Goal: Task Accomplishment & Management: Use online tool/utility

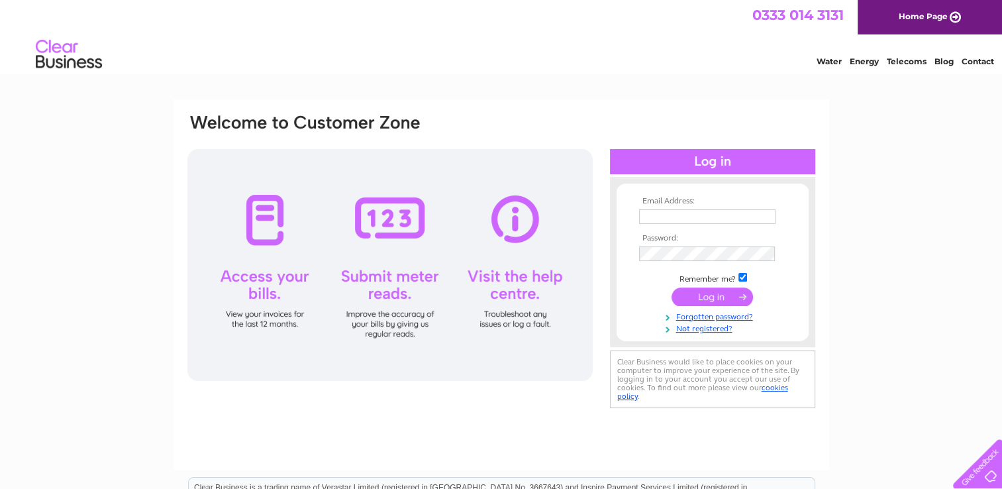
type input "duncanharkness@live.co.uk"
click at [705, 295] on input "submit" at bounding box center [712, 296] width 81 height 19
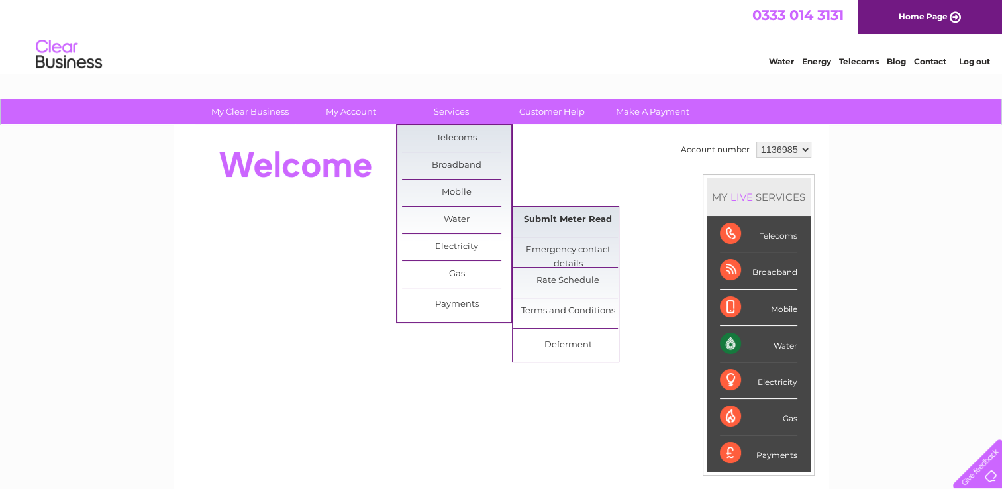
click at [570, 218] on link "Submit Meter Read" at bounding box center [567, 220] width 109 height 26
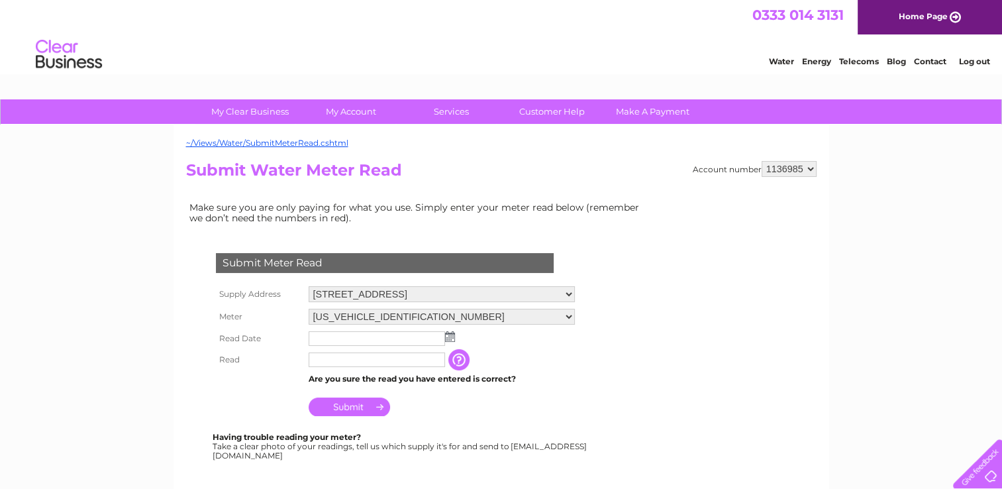
click at [447, 333] on img at bounding box center [450, 336] width 10 height 11
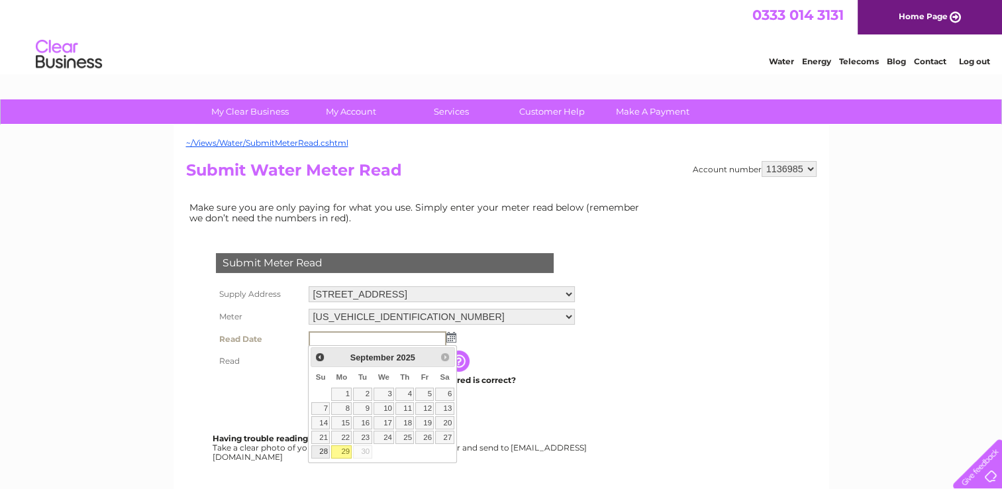
click at [319, 448] on link "28" at bounding box center [320, 451] width 19 height 13
type input "[DATE]"
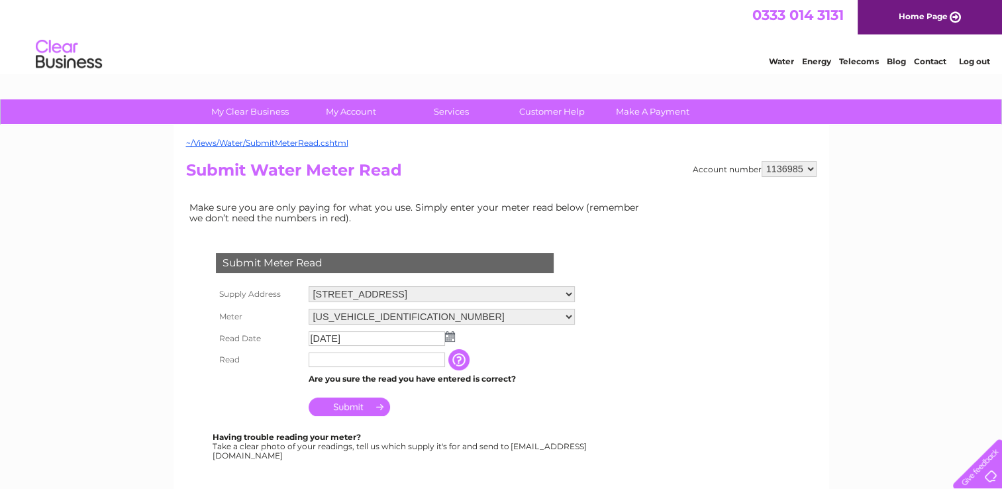
click at [366, 362] on input "text" at bounding box center [377, 359] width 136 height 15
click at [567, 291] on select "258 Main Street, Bellshill, ML4 1AB 256 Main Street, Bellshill, ML4 1AB" at bounding box center [442, 294] width 266 height 17
select select "558190"
click at [309, 286] on select "258 Main Street, Bellshill, ML4 1AB 256 Main Street, Bellshill, ML4 1AB" at bounding box center [442, 294] width 266 height 17
click at [446, 338] on img at bounding box center [450, 336] width 10 height 11
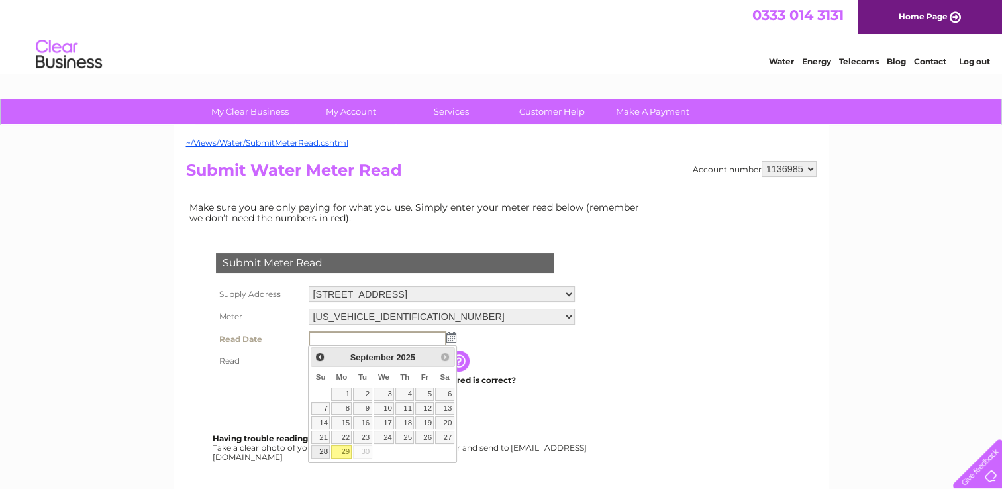
click at [324, 447] on link "28" at bounding box center [320, 451] width 19 height 13
type input "[DATE]"
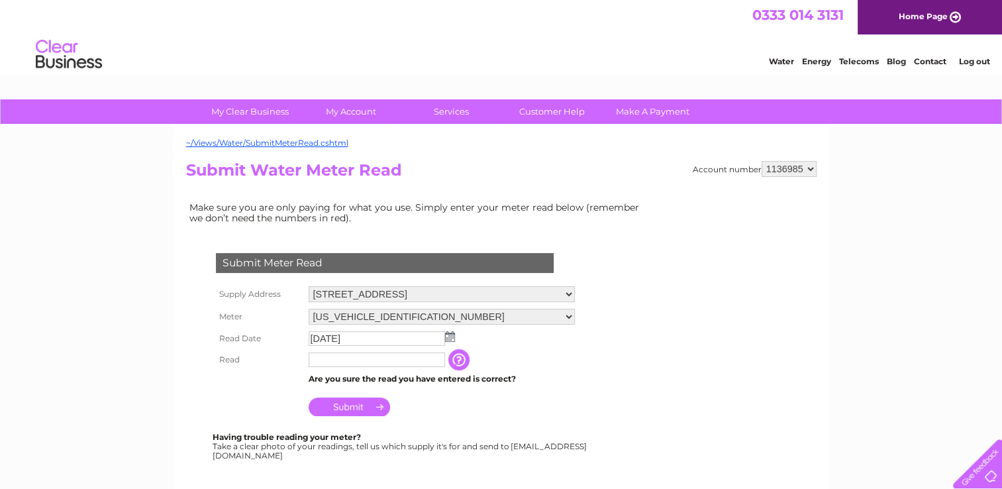
click at [320, 354] on input "text" at bounding box center [377, 359] width 136 height 15
type input "2278"
click at [339, 407] on input "Submit" at bounding box center [349, 408] width 81 height 19
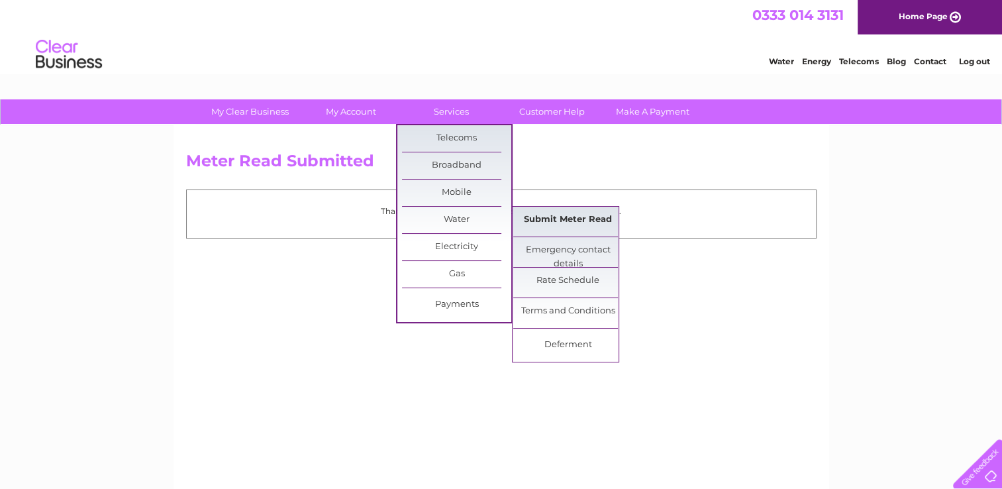
click at [578, 215] on link "Submit Meter Read" at bounding box center [567, 220] width 109 height 26
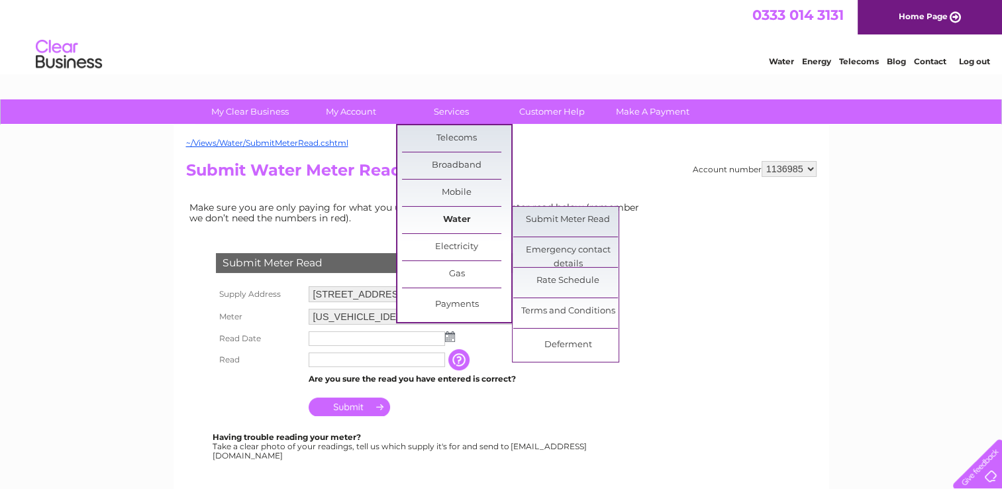
click at [439, 215] on link "Water" at bounding box center [456, 220] width 109 height 26
click at [447, 215] on link "Water" at bounding box center [456, 220] width 109 height 26
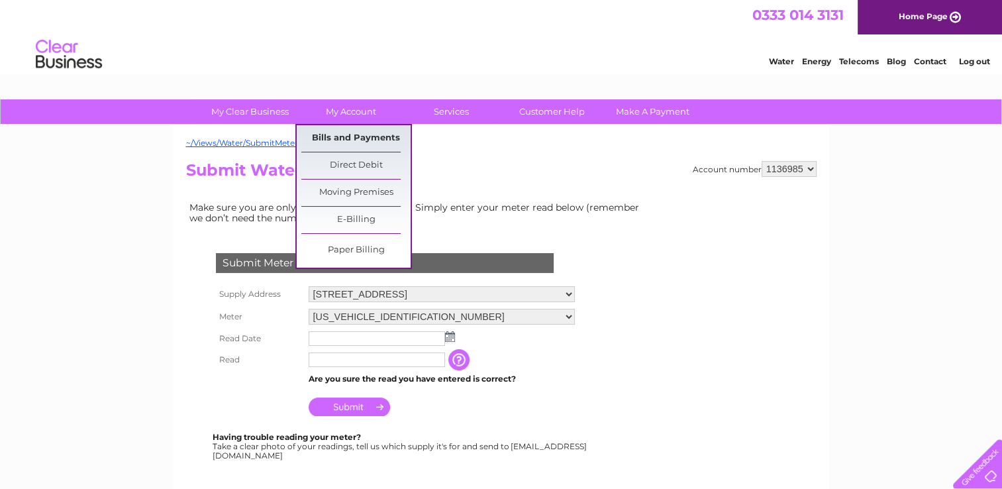
click at [342, 136] on link "Bills and Payments" at bounding box center [355, 138] width 109 height 26
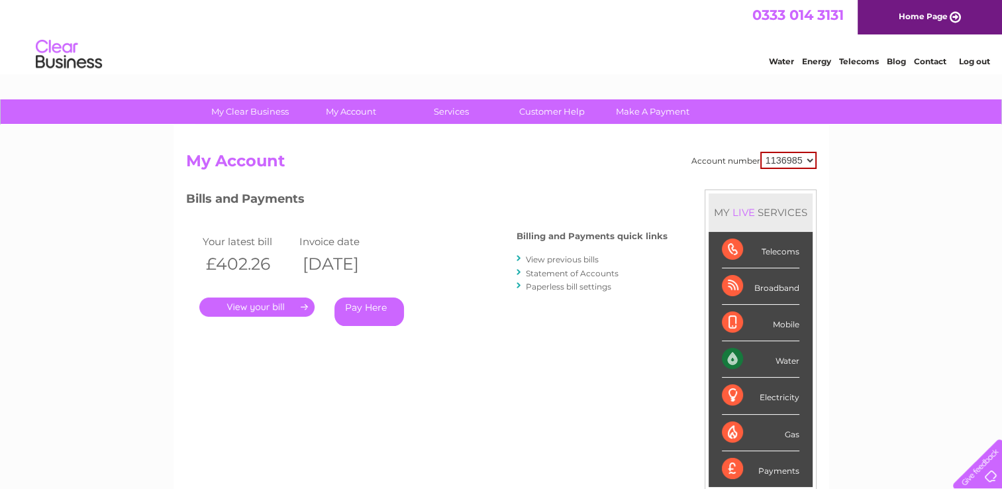
click at [273, 309] on link "." at bounding box center [256, 306] width 115 height 19
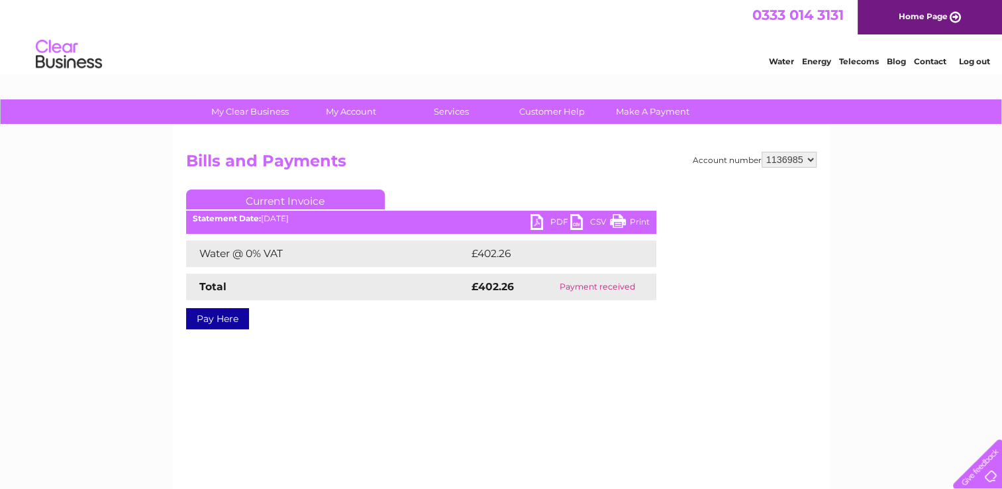
click at [549, 217] on link "PDF" at bounding box center [551, 223] width 40 height 19
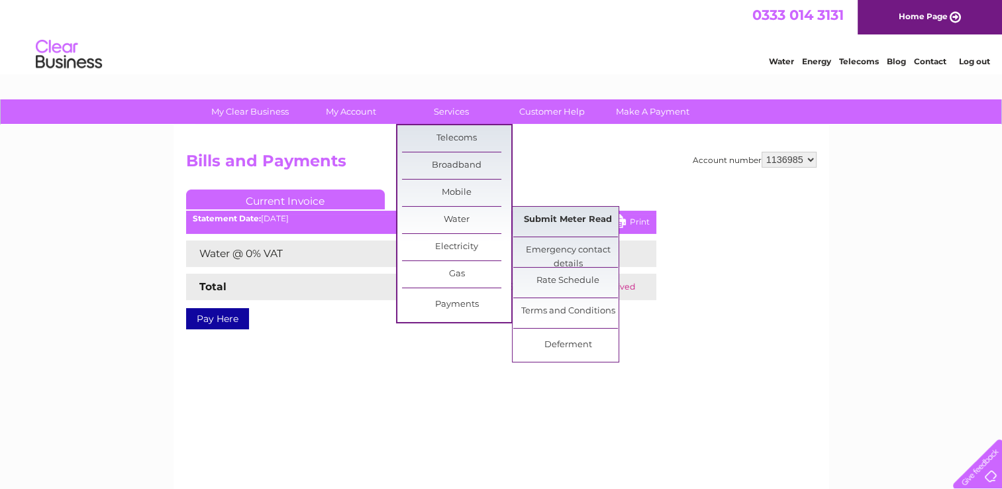
click at [554, 224] on link "Submit Meter Read" at bounding box center [567, 220] width 109 height 26
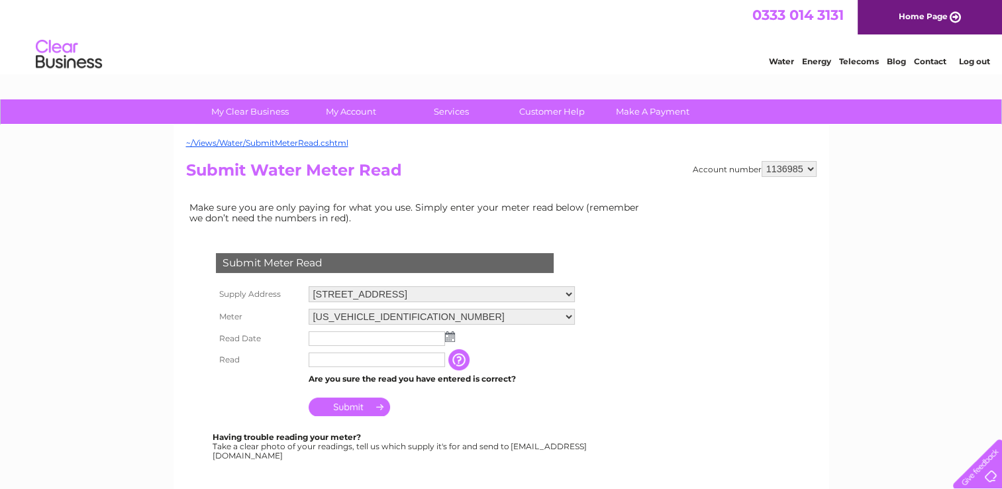
click at [450, 336] on img at bounding box center [450, 336] width 10 height 11
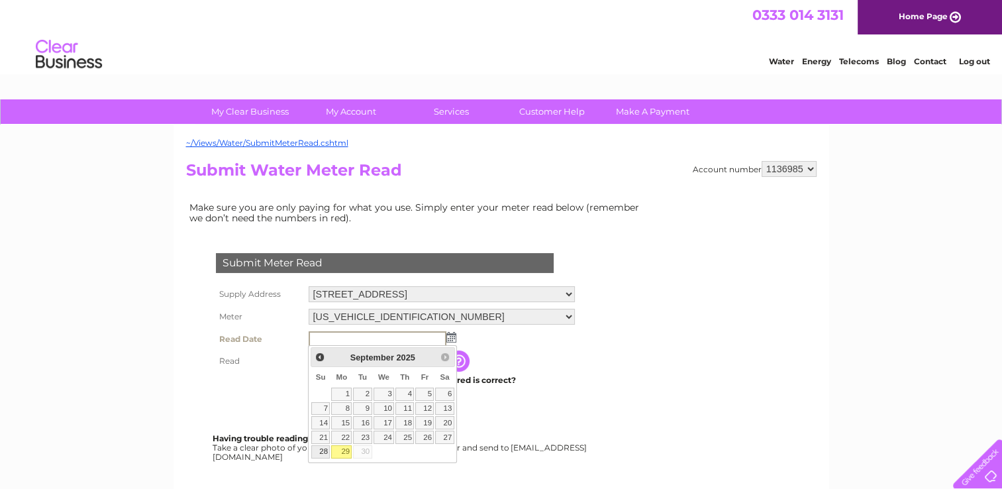
click at [321, 452] on link "28" at bounding box center [320, 451] width 19 height 13
type input "[DATE]"
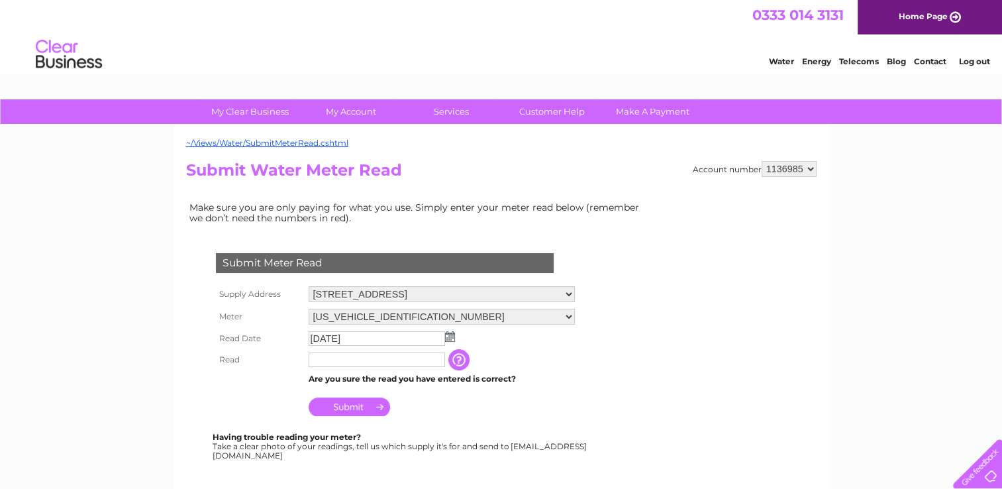
click at [320, 359] on input "text" at bounding box center [377, 359] width 136 height 15
drag, startPoint x: 334, startPoint y: 359, endPoint x: 309, endPoint y: 344, distance: 29.4
click at [309, 347] on tbody "Supply Address 258 Main Street, Bellshill, ML4 1AB 256 Main Street, Bellshill, …" at bounding box center [396, 352] width 367 height 138
type input "1905"
click at [356, 407] on input "Submit" at bounding box center [349, 406] width 81 height 19
